Goal: Communication & Community: Share content

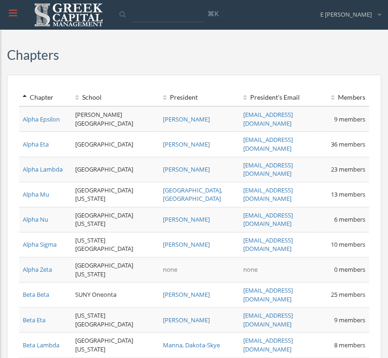
click at [15, 19] on div at bounding box center [12, 12] width 25 height 25
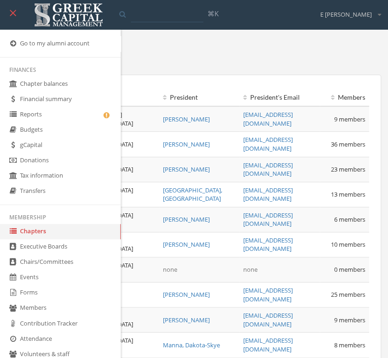
click at [40, 297] on link "Forms" at bounding box center [60, 292] width 121 height 15
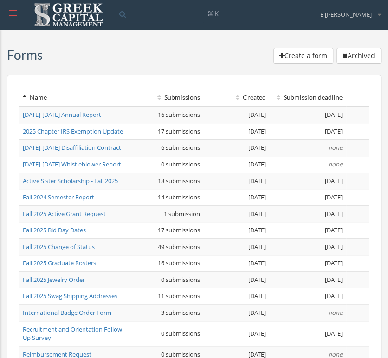
click at [10, 15] on span at bounding box center [13, 15] width 8 height 1
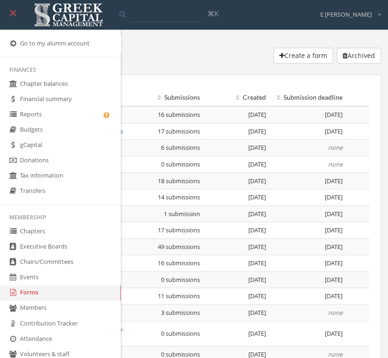
click at [54, 238] on link "Chapters" at bounding box center [60, 231] width 121 height 15
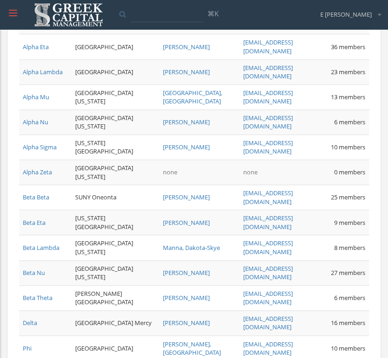
scroll to position [103, 0]
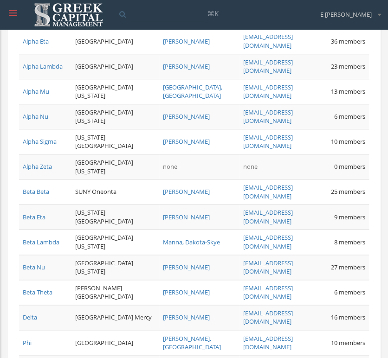
click at [30, 213] on link "Beta Eta" at bounding box center [34, 217] width 23 height 8
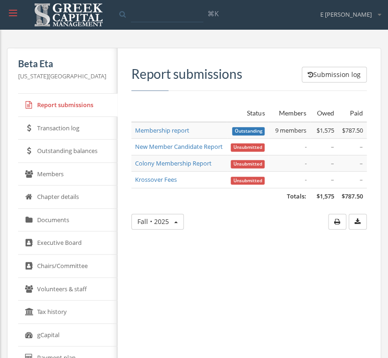
click at [174, 147] on link "New Member Candidate Report" at bounding box center [179, 146] width 88 height 8
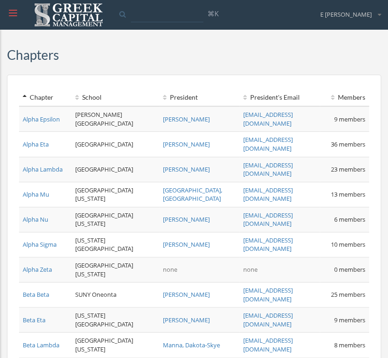
click at [15, 15] on span at bounding box center [13, 15] width 8 height 1
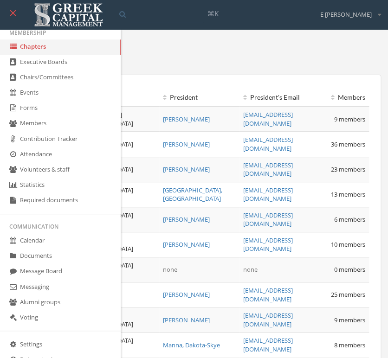
scroll to position [216, 0]
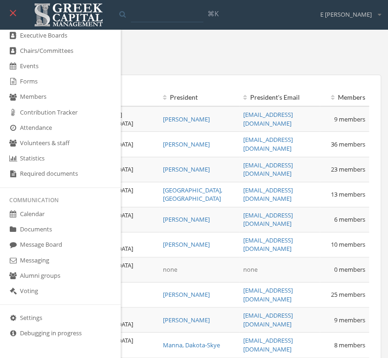
click at [43, 265] on link "Messaging" at bounding box center [60, 260] width 121 height 15
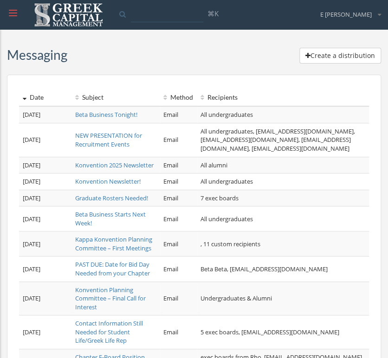
click at [334, 60] on button "Create a distribution" at bounding box center [340, 56] width 82 height 16
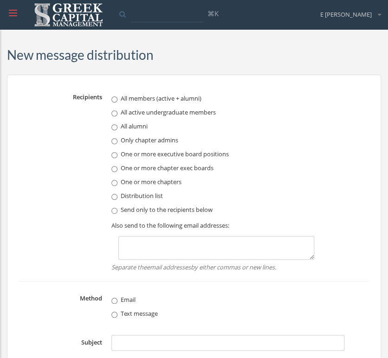
click at [144, 185] on label "One or more chapters" at bounding box center [216, 181] width 210 height 9
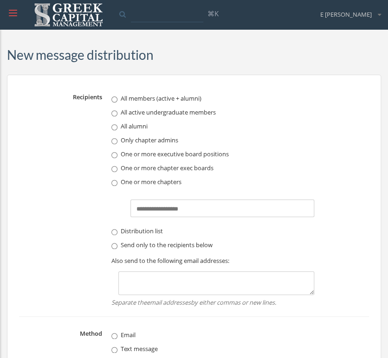
click at [180, 210] on input "text" at bounding box center [160, 209] width 48 height 9
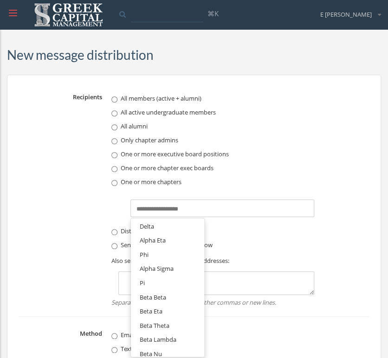
scroll to position [121, 0]
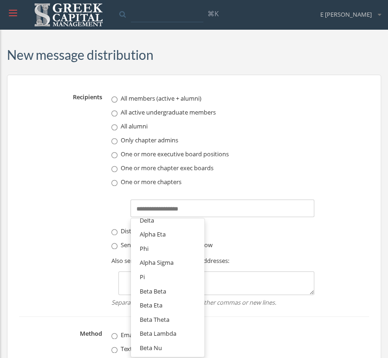
click at [160, 292] on span "Beta Beta" at bounding box center [153, 291] width 26 height 8
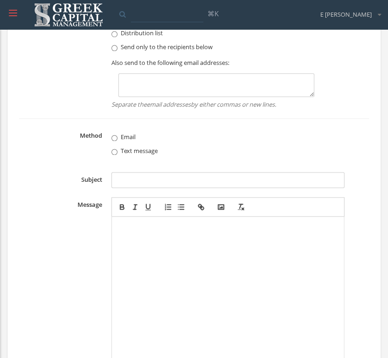
scroll to position [206, 0]
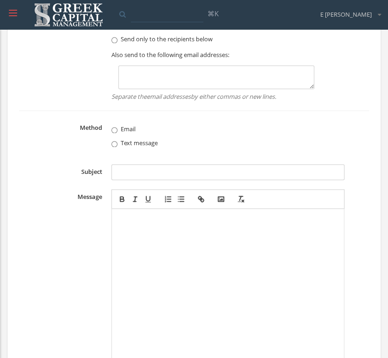
click at [131, 168] on input "Subject" at bounding box center [227, 172] width 233 height 16
click at [139, 237] on div at bounding box center [227, 291] width 223 height 157
click at [134, 172] on input "Subject" at bounding box center [227, 172] width 233 height 16
type input "**********"
click at [199, 231] on div at bounding box center [227, 291] width 223 height 157
